Goal: Task Accomplishment & Management: Use online tool/utility

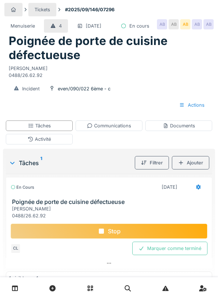
click at [175, 129] on div "Documents" at bounding box center [179, 125] width 32 height 7
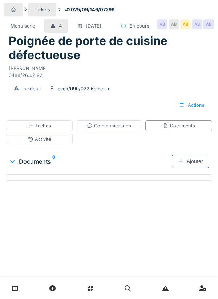
click at [192, 168] on div "Ajouter" at bounding box center [190, 161] width 37 height 13
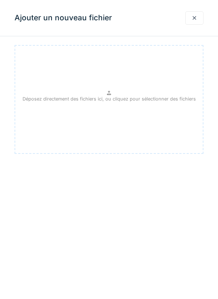
click at [107, 97] on p "Déposez directement des fichiers ici, ou cliquez pour sélectionner des fichiers" at bounding box center [109, 99] width 173 height 7
type input "**********"
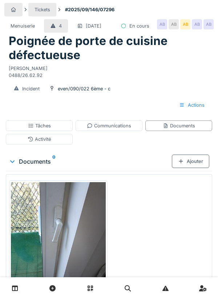
click at [190, 168] on div "Ajouter" at bounding box center [190, 161] width 37 height 13
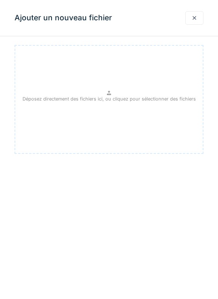
click at [107, 97] on p "Déposez directement des fichiers ici, ou cliquez pour sélectionner des fichiers" at bounding box center [109, 99] width 173 height 7
type input "**********"
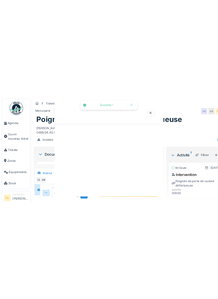
scroll to position [6, 0]
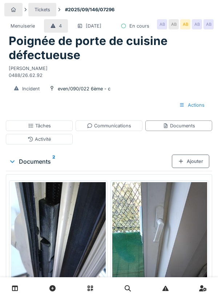
click at [43, 129] on div "Tâches" at bounding box center [39, 125] width 23 height 7
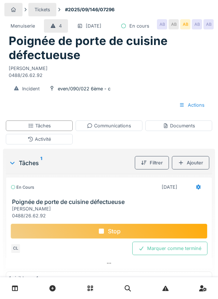
click at [117, 239] on div "Stop" at bounding box center [109, 231] width 197 height 15
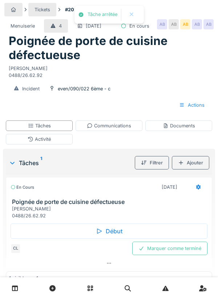
click at [104, 129] on div "Communications" at bounding box center [109, 125] width 44 height 7
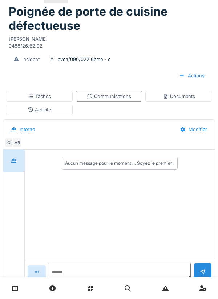
scroll to position [44, 0]
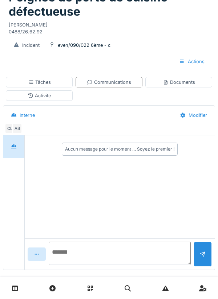
click at [72, 265] on textarea at bounding box center [120, 253] width 142 height 23
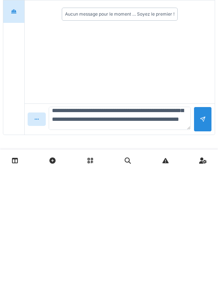
scroll to position [43, 0]
type textarea "**********"
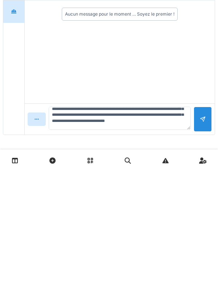
click at [199, 252] on div at bounding box center [203, 247] width 18 height 25
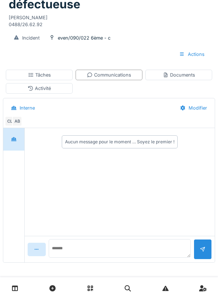
scroll to position [0, 0]
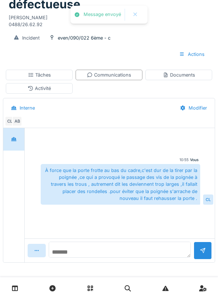
click at [87, 249] on textarea at bounding box center [120, 250] width 142 height 16
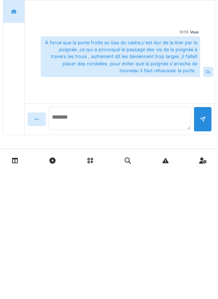
scroll to position [66, 0]
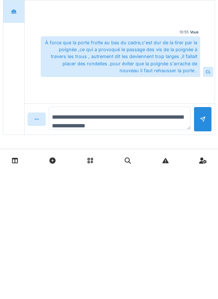
type textarea "**********"
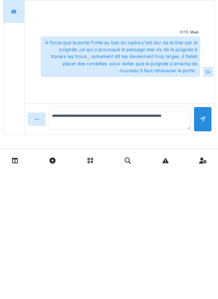
click at [204, 253] on div at bounding box center [203, 247] width 18 height 25
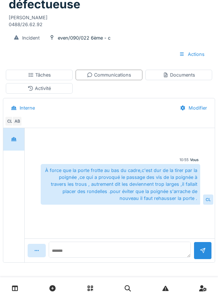
scroll to position [2, 0]
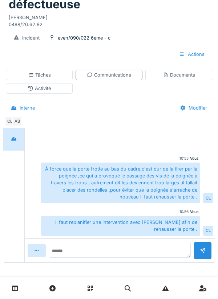
click at [184, 75] on div "Documents" at bounding box center [179, 75] width 32 height 7
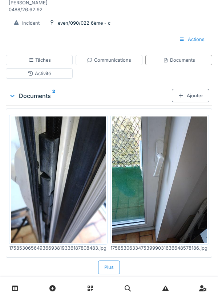
click at [41, 64] on div "Tâches" at bounding box center [39, 60] width 23 height 7
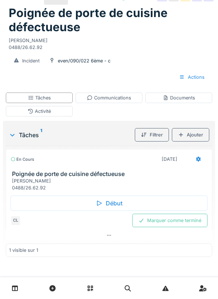
scroll to position [43, 0]
click at [196, 162] on div at bounding box center [199, 159] width 6 height 7
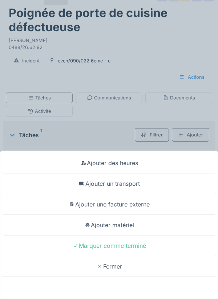
click at [134, 188] on div "Ajouter un transport" at bounding box center [109, 184] width 214 height 21
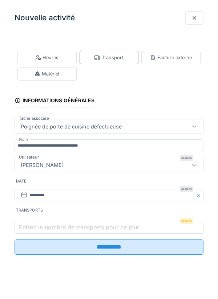
click at [25, 231] on label "Entrez le nombre de transports pour ce jour" at bounding box center [78, 227] width 123 height 9
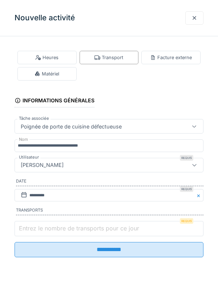
click at [25, 231] on input "Entrez le nombre de transports pour ce jour" at bounding box center [109, 228] width 189 height 15
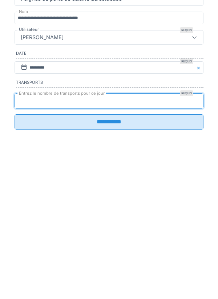
type input "*"
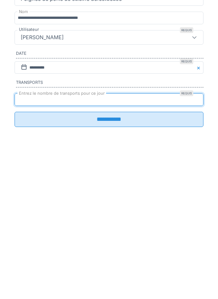
click at [105, 252] on input "**********" at bounding box center [109, 247] width 189 height 15
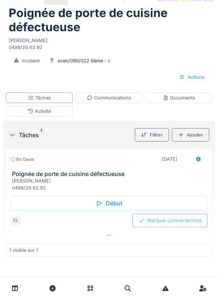
click at [176, 222] on div "Marquer comme terminé" at bounding box center [169, 220] width 75 height 13
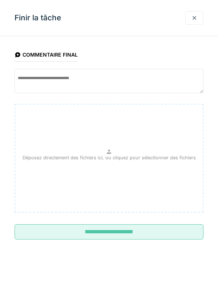
click at [113, 233] on input "**********" at bounding box center [109, 232] width 189 height 15
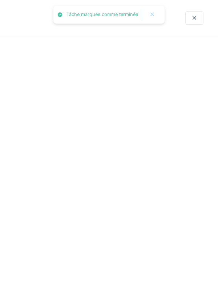
scroll to position [20, 0]
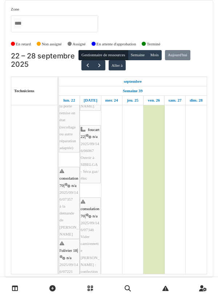
scroll to position [165, 0]
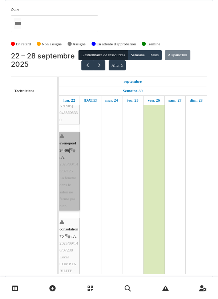
click at [68, 180] on link "evenepoel 94-96 | n/a 2025/09/146/07125 La fenêtre dans le salon ne ferme pas b…" at bounding box center [69, 171] width 21 height 79
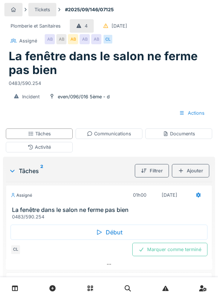
scroll to position [9, 0]
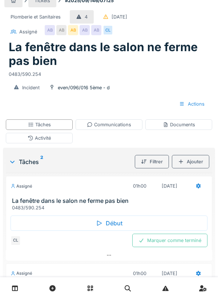
click at [113, 222] on div "Début" at bounding box center [109, 223] width 197 height 15
